Goal: Navigation & Orientation: Find specific page/section

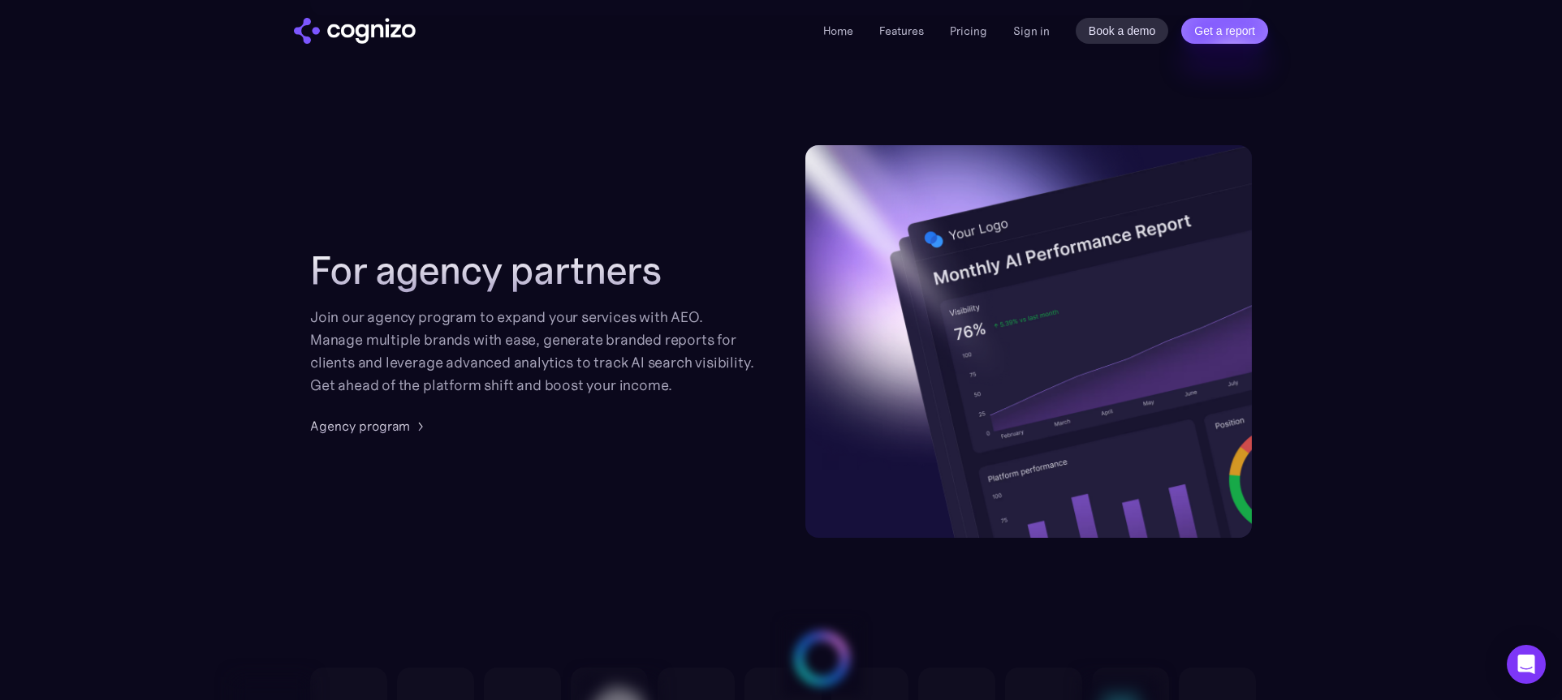
scroll to position [3859, 0]
click at [394, 426] on div "Agency program" at bounding box center [360, 425] width 100 height 19
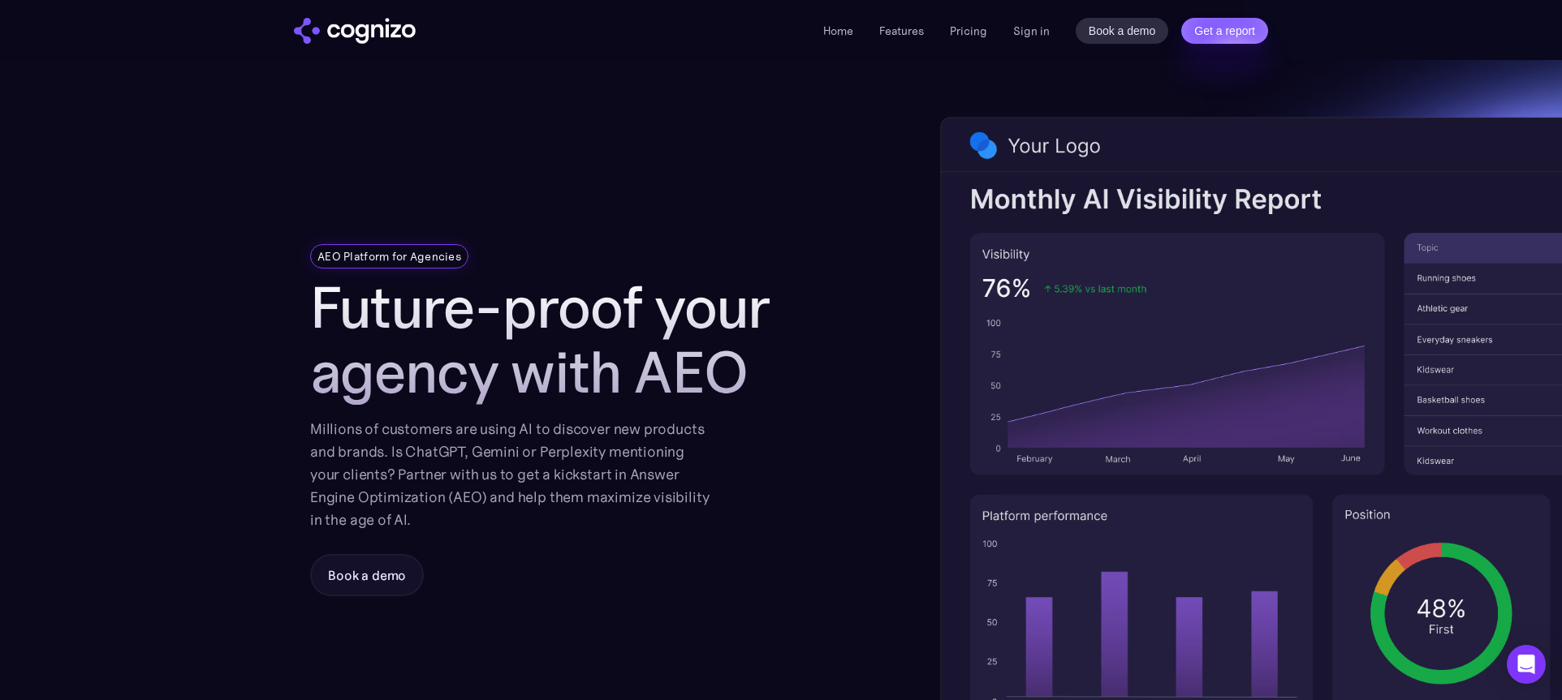
click at [377, 19] on img "home" at bounding box center [355, 31] width 122 height 26
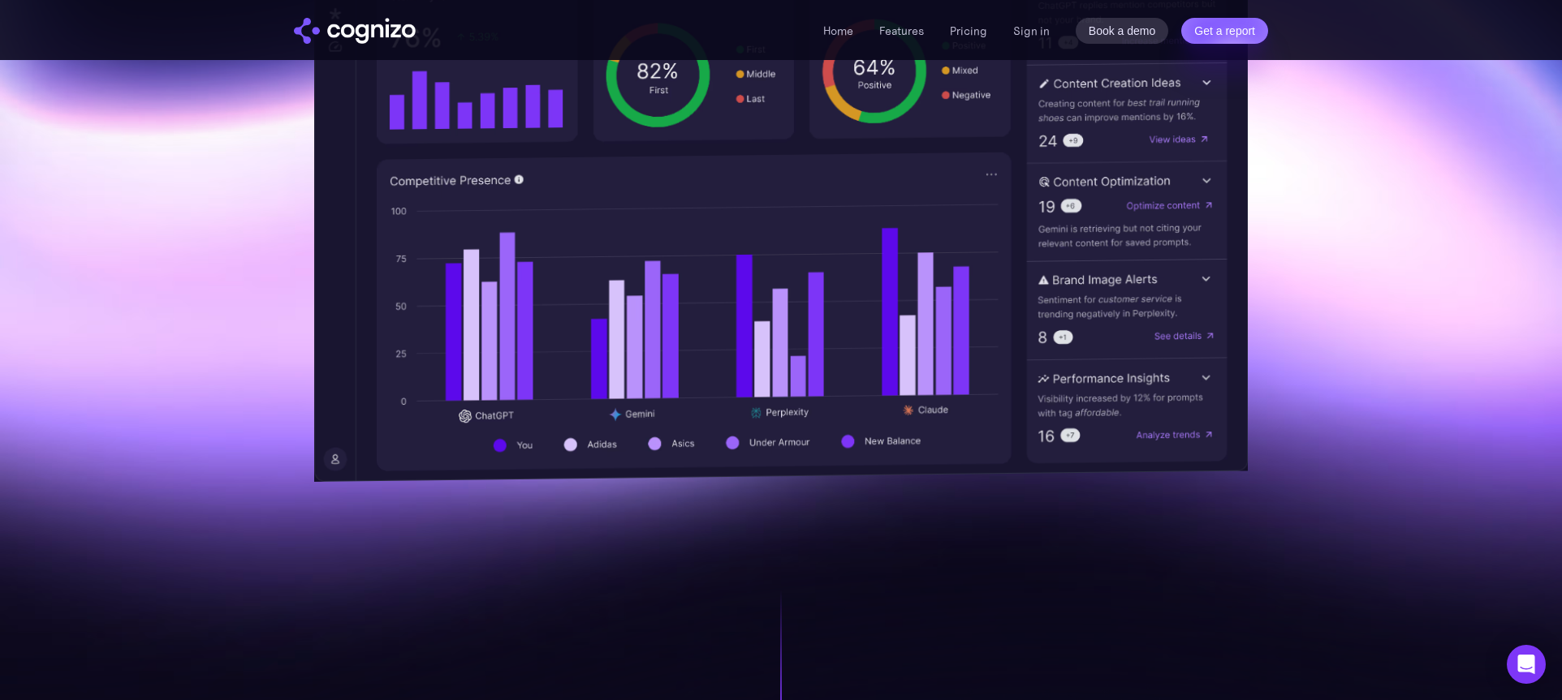
scroll to position [718, 0]
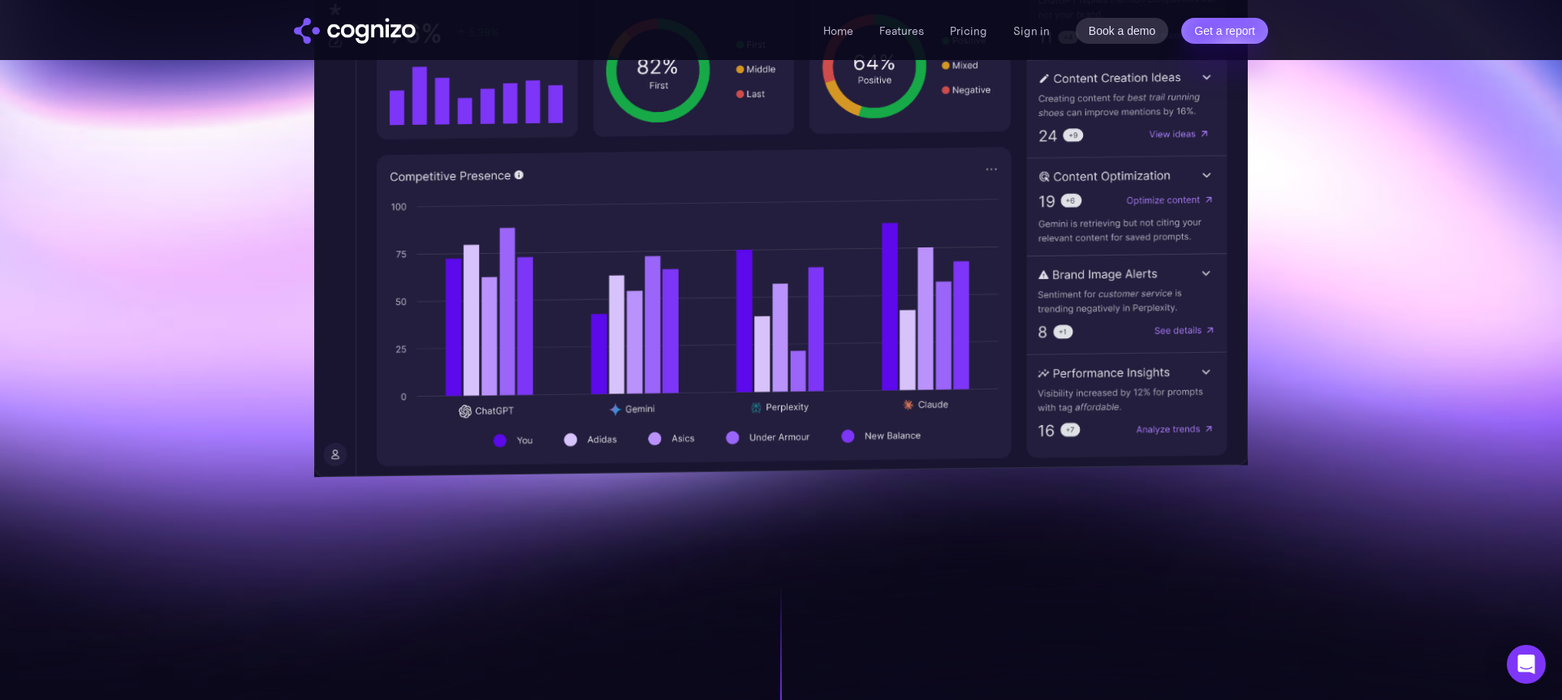
click at [1009, 265] on img at bounding box center [781, 133] width 934 height 689
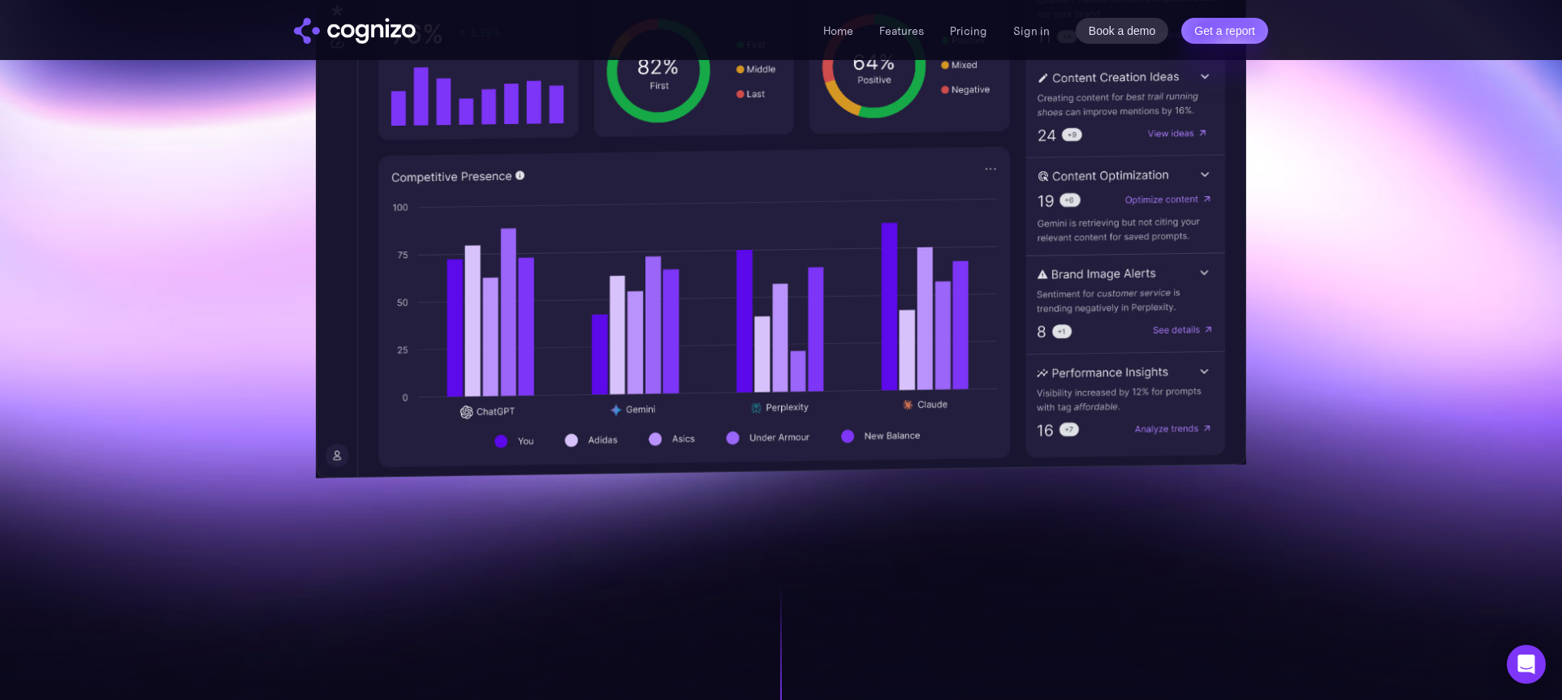
click at [1061, 255] on img at bounding box center [781, 132] width 930 height 691
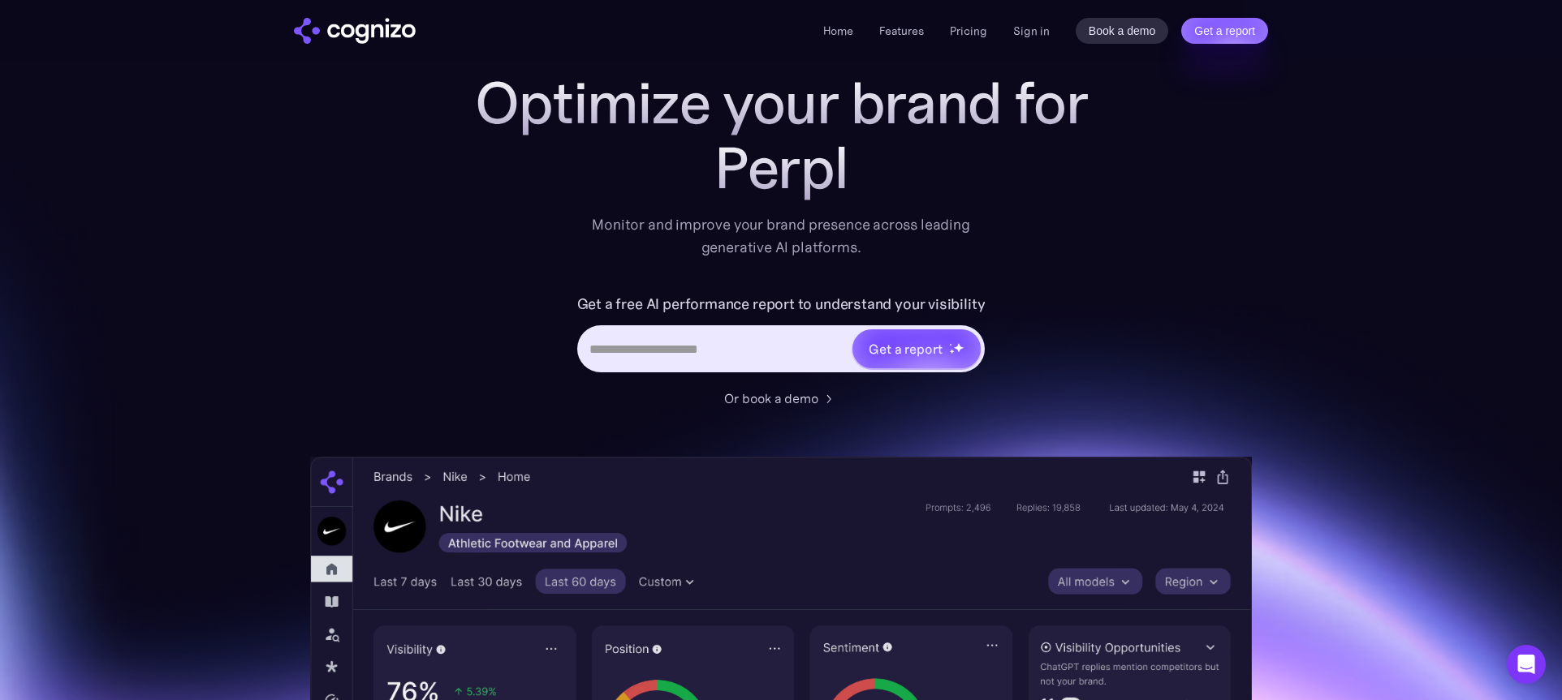
scroll to position [20, 0]
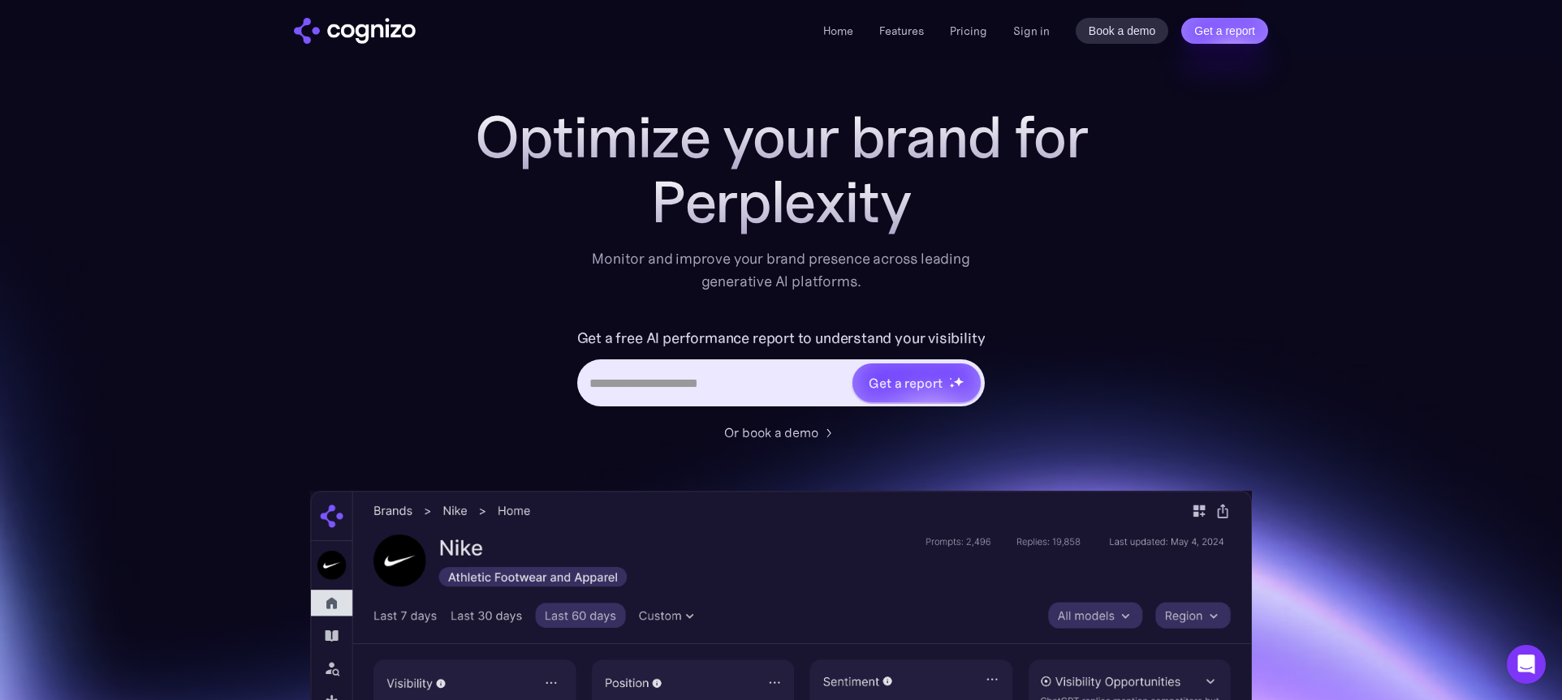
click at [396, 34] on img "home" at bounding box center [355, 31] width 122 height 26
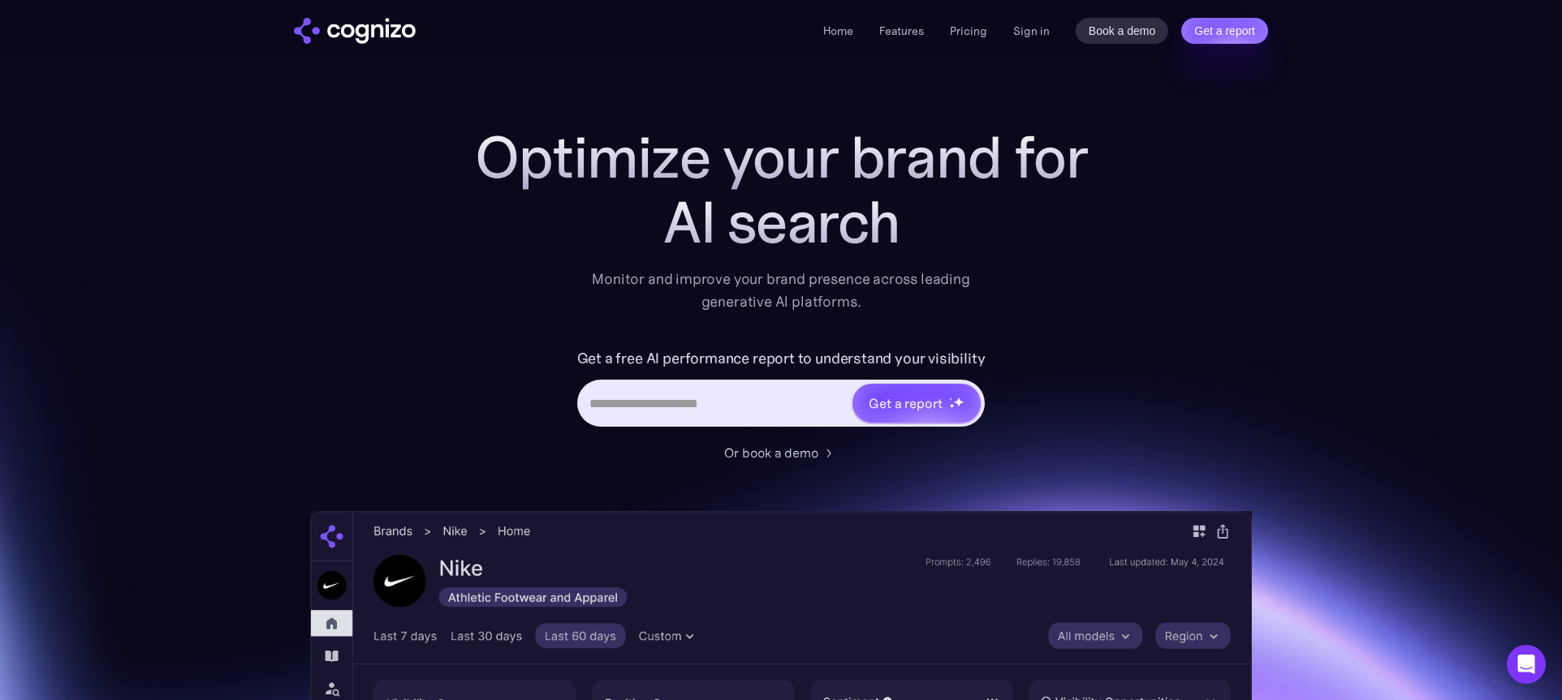
click at [385, 376] on div "Optimize your brand for AI search Monitor and improve your brand presence acros…" at bounding box center [781, 658] width 942 height 1067
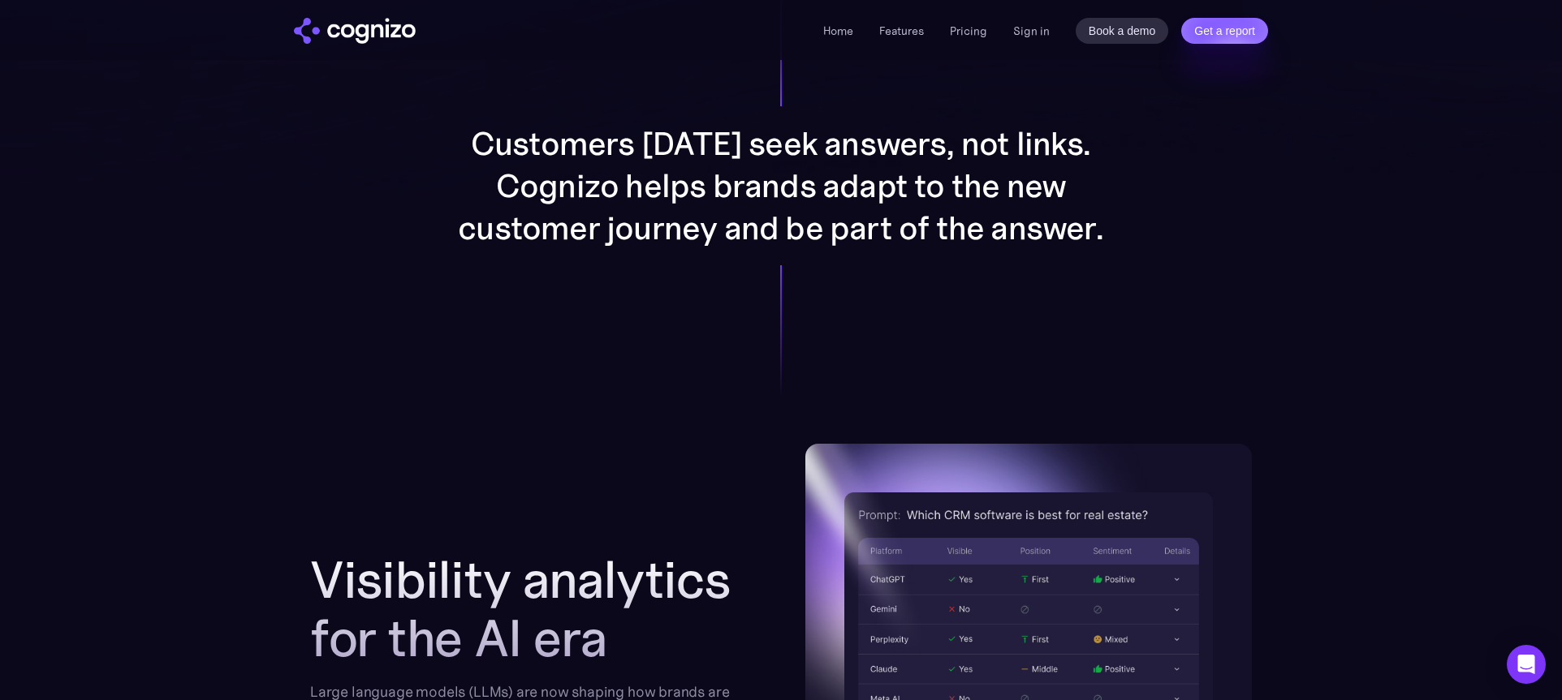
scroll to position [1300, 0]
